Goal: Task Accomplishment & Management: Use online tool/utility

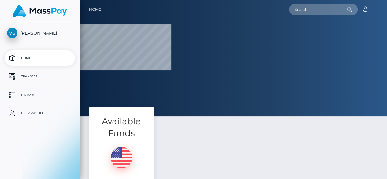
select select
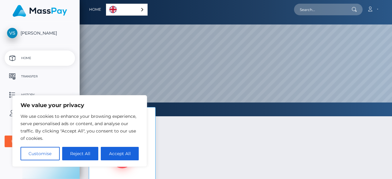
scroll to position [116, 312]
click at [93, 157] on button "Reject All" at bounding box center [80, 153] width 36 height 13
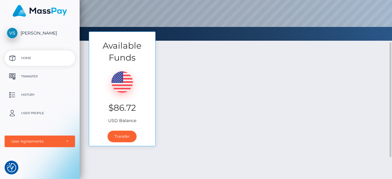
scroll to position [72, 0]
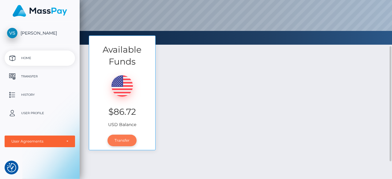
click at [124, 141] on link "Transfer" at bounding box center [121, 141] width 29 height 12
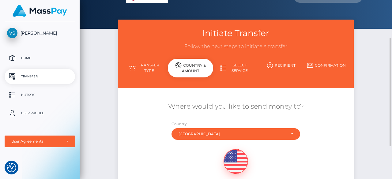
scroll to position [11, 0]
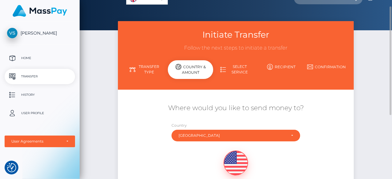
click at [152, 71] on link "Transfer Type" at bounding box center [144, 69] width 45 height 16
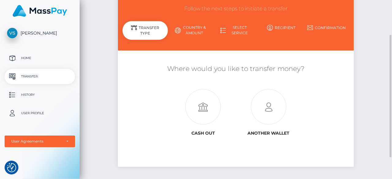
scroll to position [51, 0]
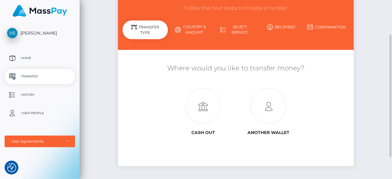
click at [235, 33] on link "Select Service" at bounding box center [235, 30] width 45 height 16
click at [236, 32] on link "Select Service" at bounding box center [235, 30] width 45 height 16
click at [274, 110] on icon at bounding box center [268, 106] width 65 height 35
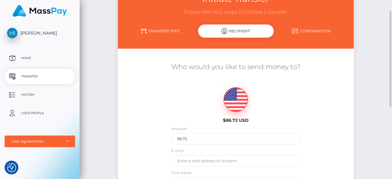
scroll to position [32, 0]
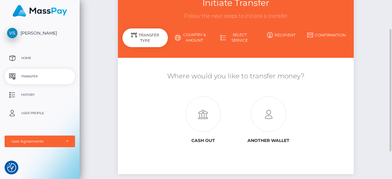
scroll to position [43, 0]
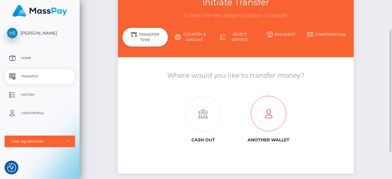
click at [260, 114] on icon at bounding box center [268, 113] width 65 height 35
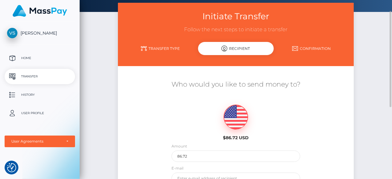
scroll to position [26, 0]
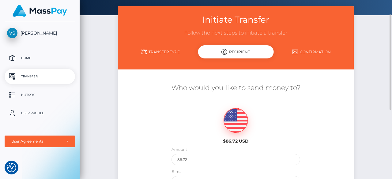
click at [160, 53] on link "Transfer Type" at bounding box center [160, 51] width 76 height 11
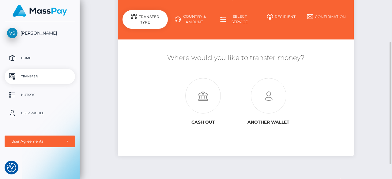
scroll to position [83, 0]
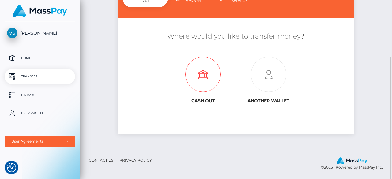
click at [213, 76] on icon at bounding box center [202, 74] width 65 height 35
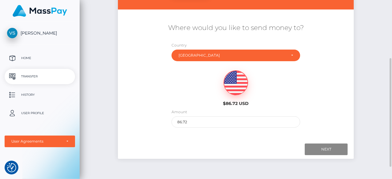
scroll to position [94, 0]
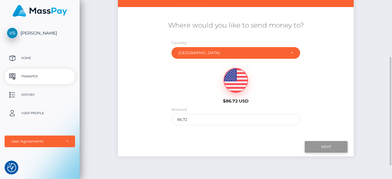
click at [307, 145] on input "Next" at bounding box center [325, 147] width 43 height 12
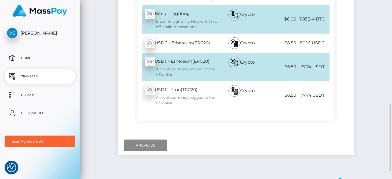
scroll to position [279, 0]
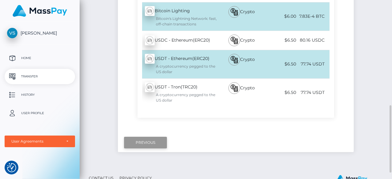
click at [163, 137] on input "Previous" at bounding box center [145, 143] width 43 height 12
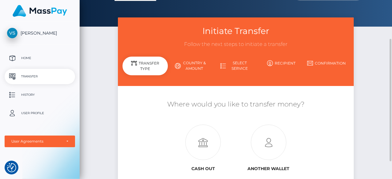
scroll to position [35, 0]
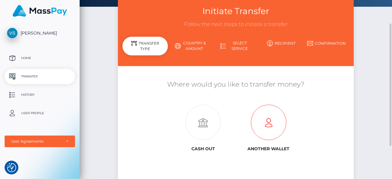
click at [253, 115] on icon at bounding box center [268, 122] width 65 height 35
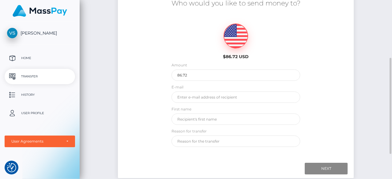
scroll to position [111, 0]
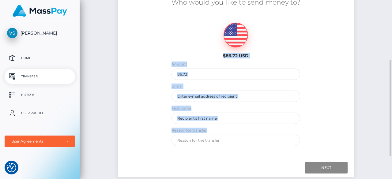
drag, startPoint x: 169, startPoint y: 58, endPoint x: 301, endPoint y: 150, distance: 160.3
click at [301, 150] on div "Who would you like to send money to? $86.72 USD Amount" at bounding box center [235, 72] width 226 height 166
copy div "$86.72 USD Amount E-mail First name Reason for transfer"
click at [25, 55] on p "Home" at bounding box center [39, 58] width 65 height 9
click at [29, 35] on span "[PERSON_NAME]" at bounding box center [40, 33] width 70 height 6
